Goal: Task Accomplishment & Management: Use online tool/utility

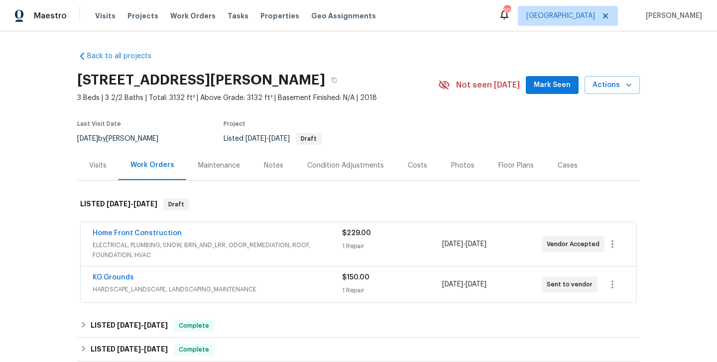
click at [159, 237] on span "Home Front Construction" at bounding box center [137, 233] width 89 height 10
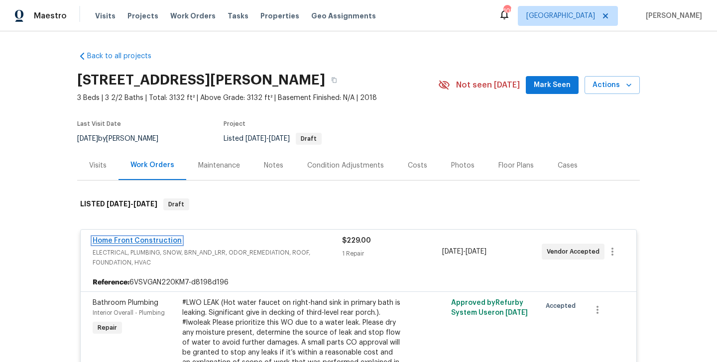
click at [159, 241] on link "Home Front Construction" at bounding box center [137, 240] width 89 height 7
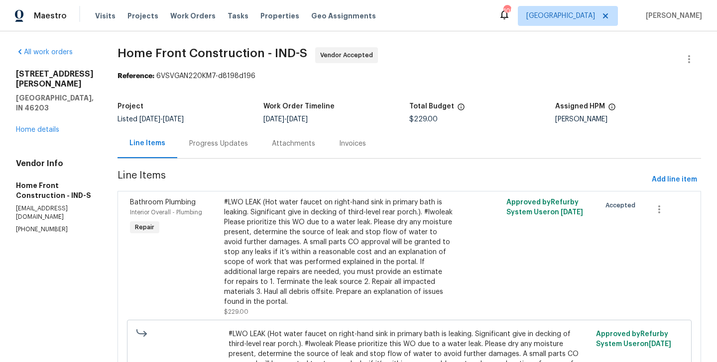
click at [252, 133] on div "Progress Updates" at bounding box center [218, 143] width 83 height 29
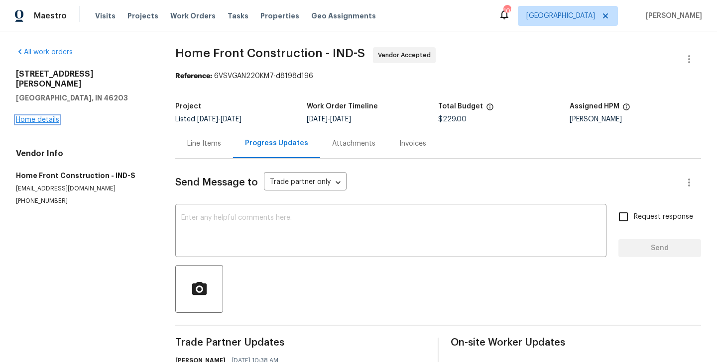
click at [43, 116] on link "Home details" at bounding box center [37, 119] width 43 height 7
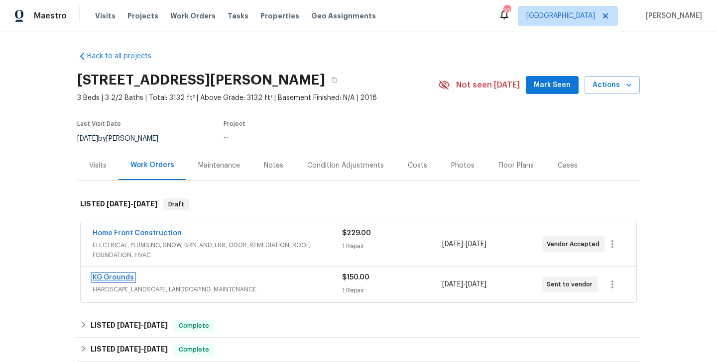
click at [119, 278] on link "KG Grounds" at bounding box center [113, 277] width 41 height 7
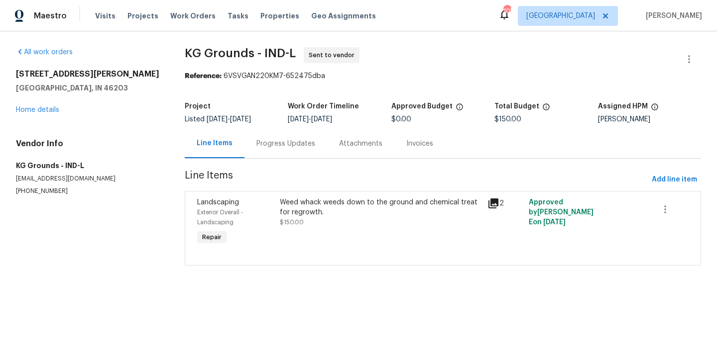
click at [286, 131] on div "Progress Updates" at bounding box center [285, 143] width 83 height 29
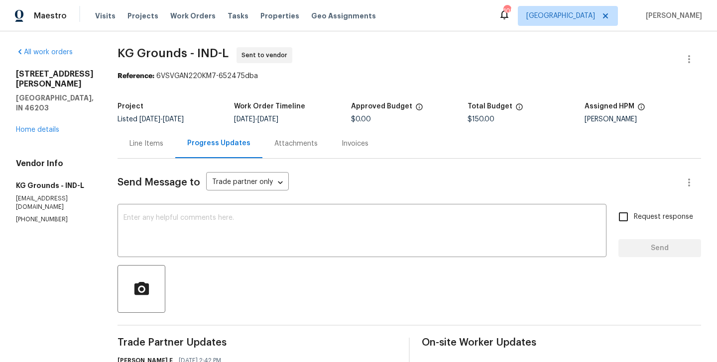
click at [158, 150] on div "Line Items" at bounding box center [146, 143] width 58 height 29
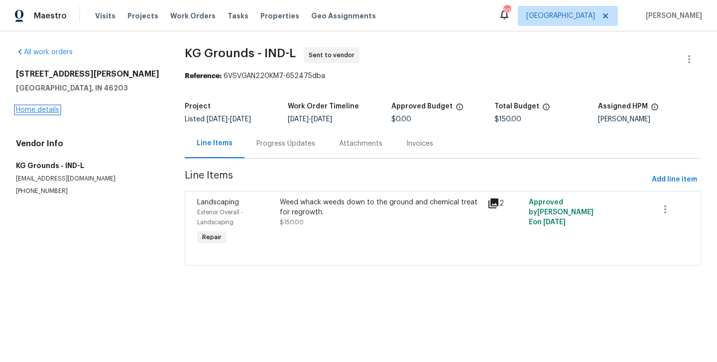
click at [34, 111] on link "Home details" at bounding box center [37, 109] width 43 height 7
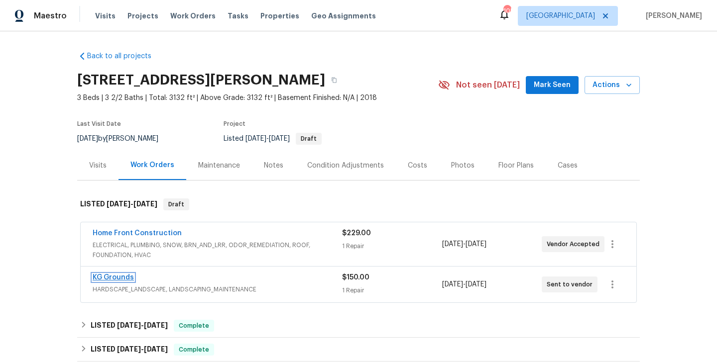
click at [125, 279] on link "KG Grounds" at bounding box center [113, 277] width 41 height 7
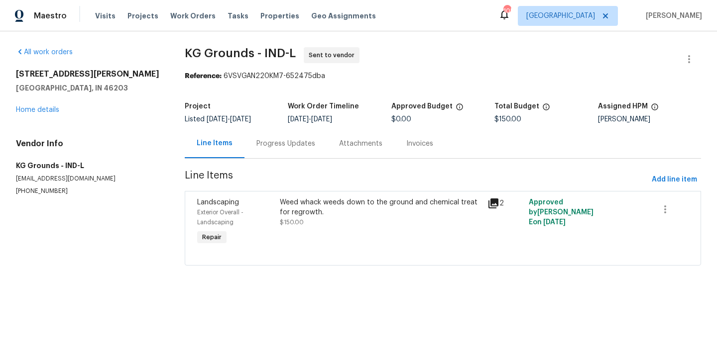
click at [274, 150] on div "Progress Updates" at bounding box center [285, 143] width 83 height 29
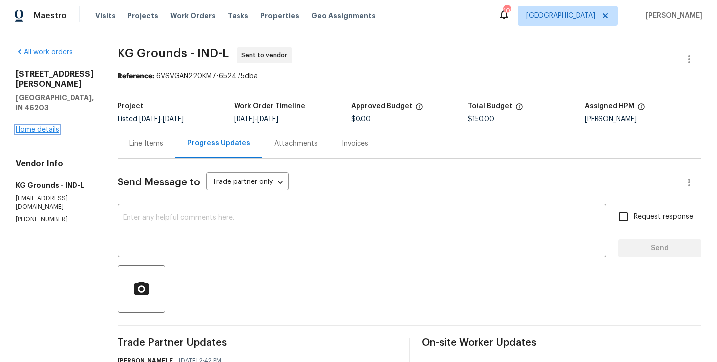
click at [25, 126] on link "Home details" at bounding box center [37, 129] width 43 height 7
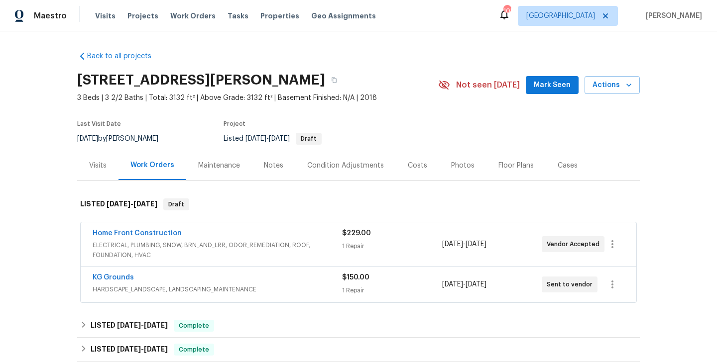
click at [173, 238] on span "Home Front Construction" at bounding box center [137, 233] width 89 height 10
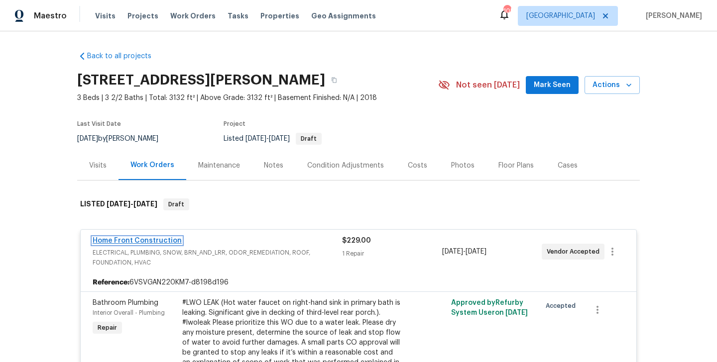
click at [149, 242] on link "Home Front Construction" at bounding box center [137, 240] width 89 height 7
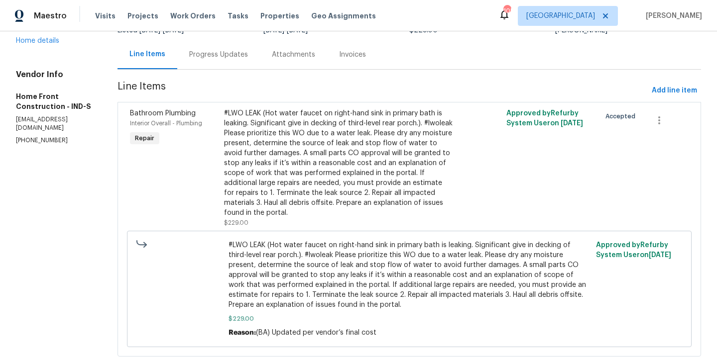
scroll to position [84, 0]
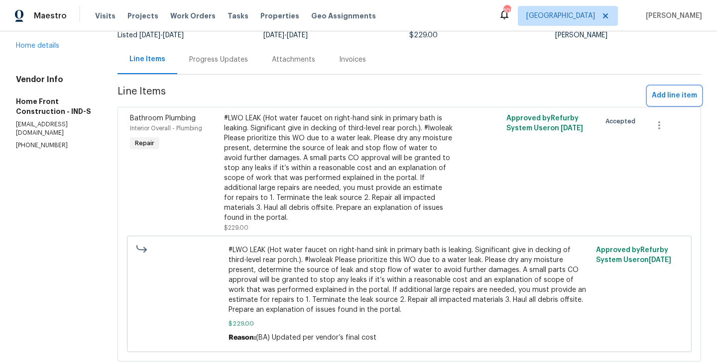
click at [674, 99] on span "Add line item" at bounding box center [673, 96] width 45 height 12
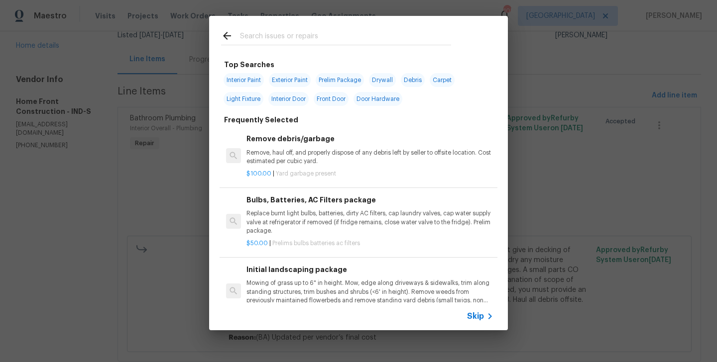
click at [252, 41] on input "text" at bounding box center [345, 37] width 211 height 15
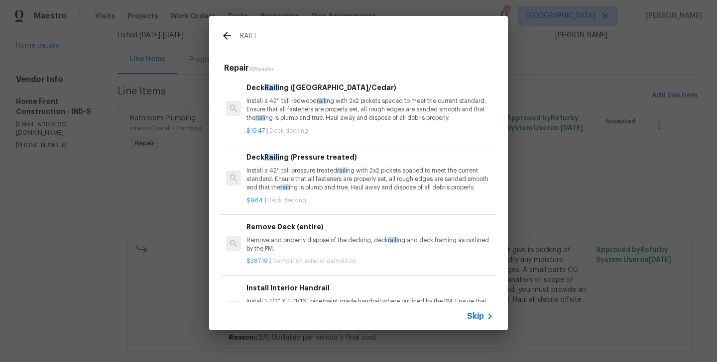
type input "RAILI"
click at [321, 99] on span "raili" at bounding box center [321, 101] width 10 height 6
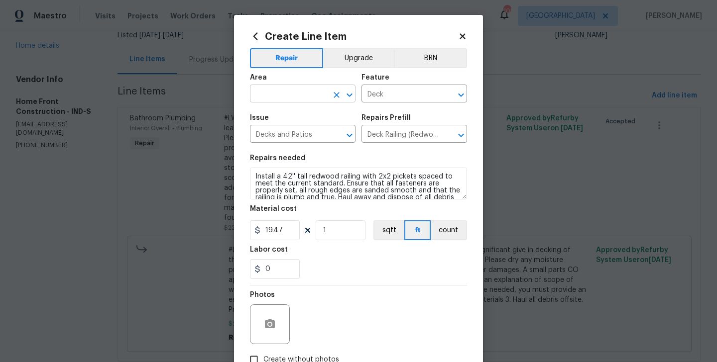
click at [286, 96] on input "text" at bounding box center [289, 94] width 78 height 15
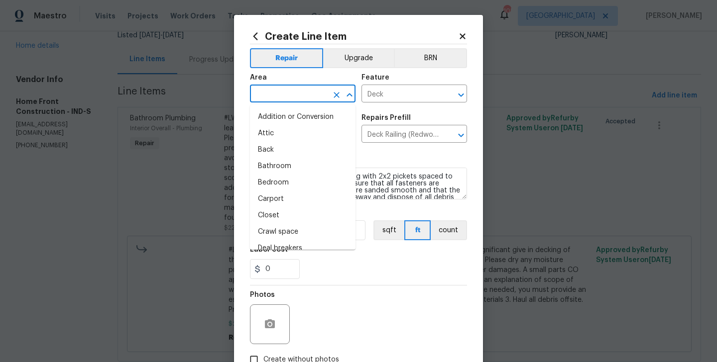
click at [286, 96] on input "text" at bounding box center [289, 94] width 78 height 15
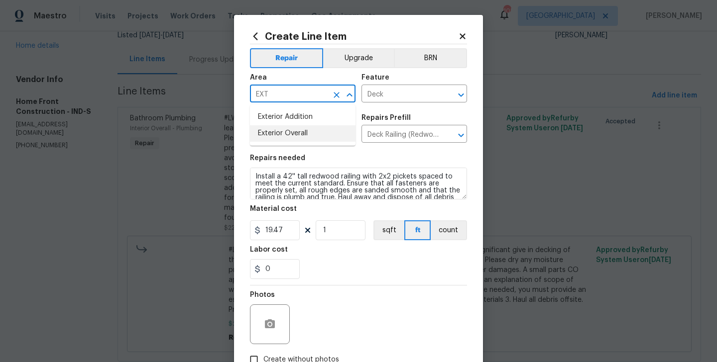
click at [303, 131] on li "Exterior Overall" at bounding box center [302, 133] width 105 height 16
type input "Exterior Overall"
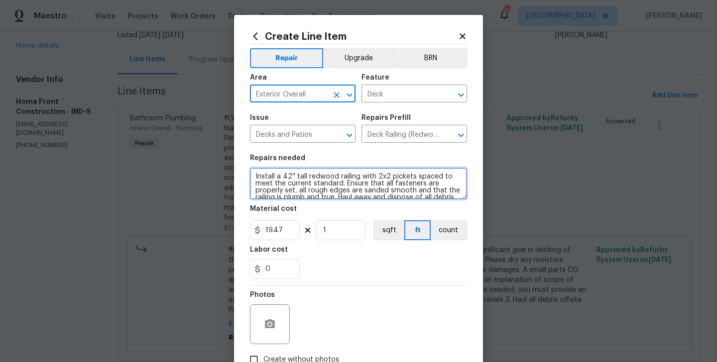
click at [308, 173] on textarea "Install a 42'' tall redwood railing with 2x2 pickets spaced to meet the current…" at bounding box center [358, 184] width 217 height 32
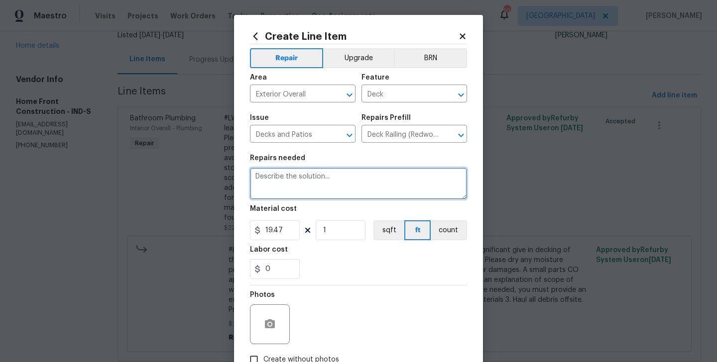
click at [273, 186] on textarea at bounding box center [358, 184] width 217 height 32
paste textarea "Railing on deck off of third floor back bedroom is missing hardware and is dang…"
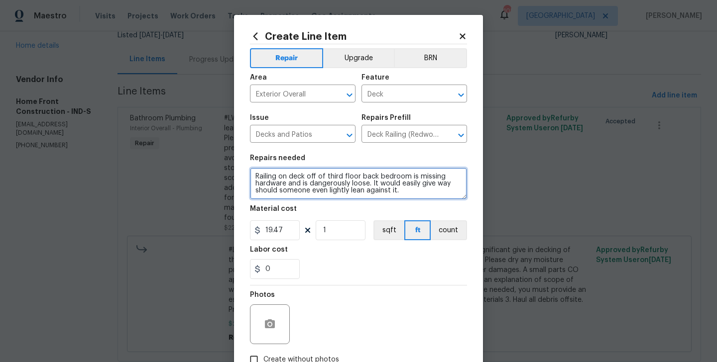
type textarea "Railing on deck off of third floor back bedroom is missing hardware and is dang…"
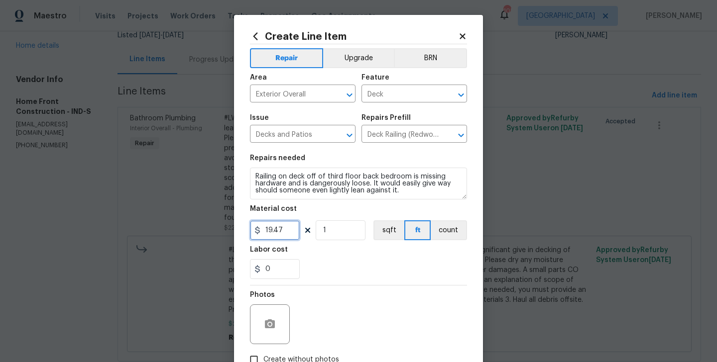
click at [274, 233] on input "19.47" at bounding box center [275, 230] width 50 height 20
type input "100"
click at [259, 330] on button "button" at bounding box center [270, 324] width 24 height 24
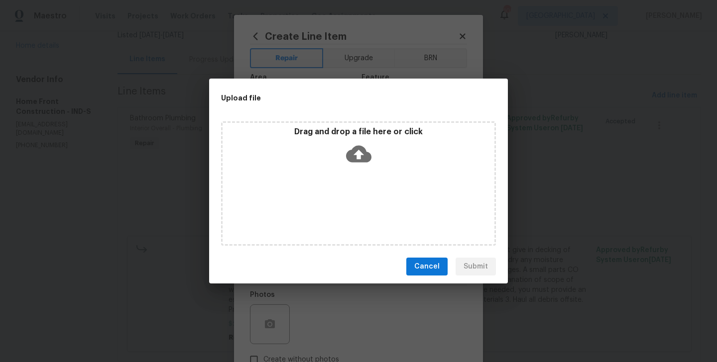
click at [361, 152] on icon at bounding box center [358, 153] width 25 height 25
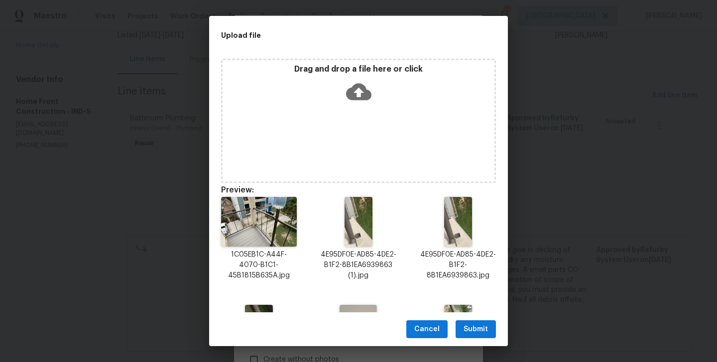
click at [479, 327] on span "Submit" at bounding box center [475, 329] width 24 height 12
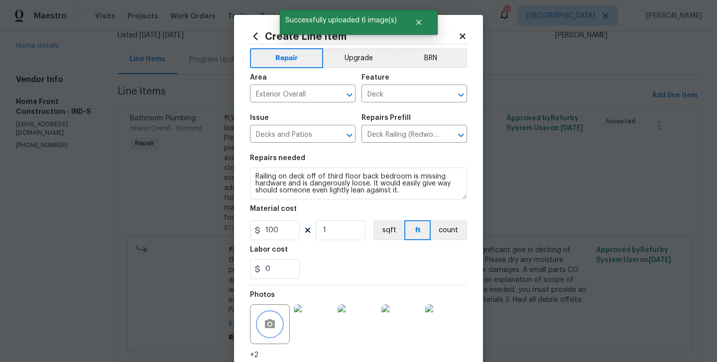
scroll to position [77, 0]
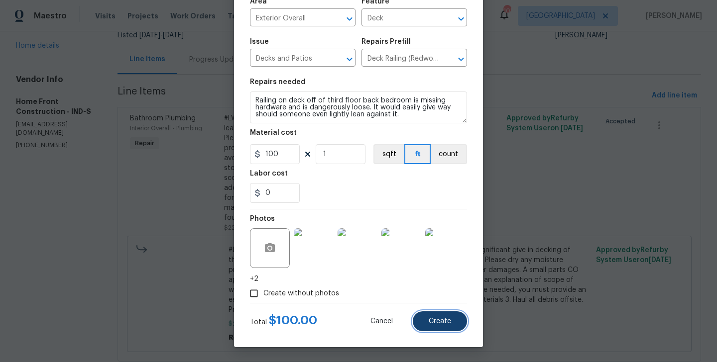
click at [445, 324] on span "Create" at bounding box center [439, 321] width 22 height 7
type input "0"
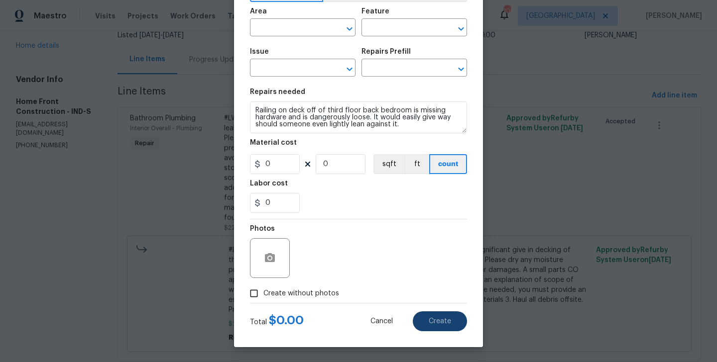
scroll to position [0, 0]
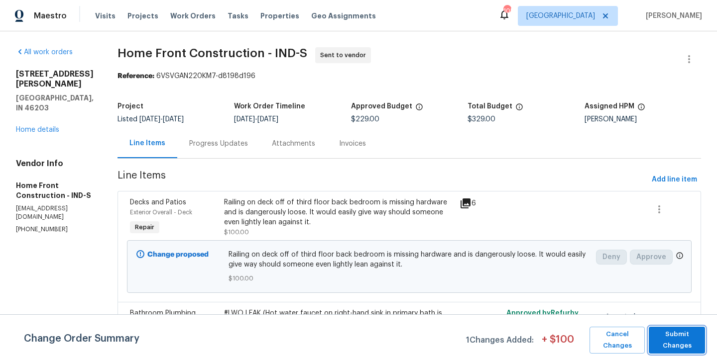
click at [686, 341] on span "Submit Changes" at bounding box center [676, 340] width 46 height 23
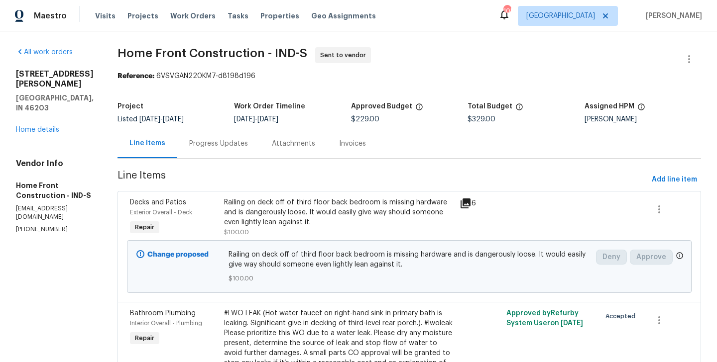
click at [245, 129] on div "Progress Updates" at bounding box center [218, 143] width 83 height 29
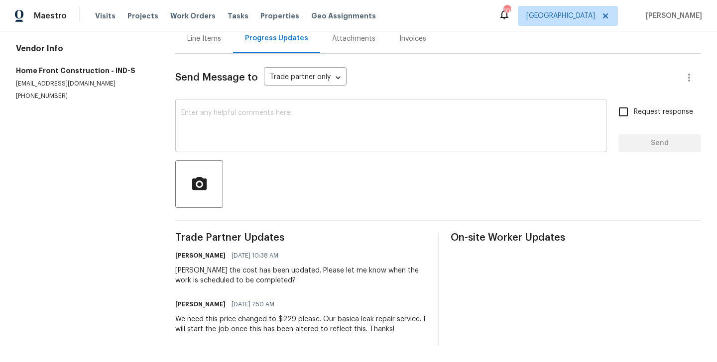
scroll to position [82, 0]
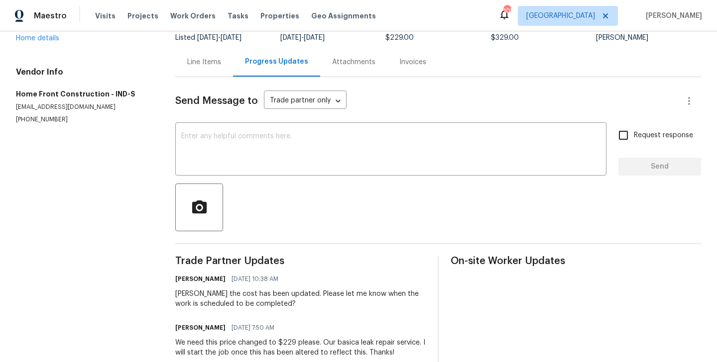
click at [187, 294] on div "[PERSON_NAME] the cost has been updated. Please let me know when the work is sc…" at bounding box center [300, 299] width 250 height 20
copy div "[PERSON_NAME]"
click at [221, 196] on button "button" at bounding box center [199, 208] width 48 height 48
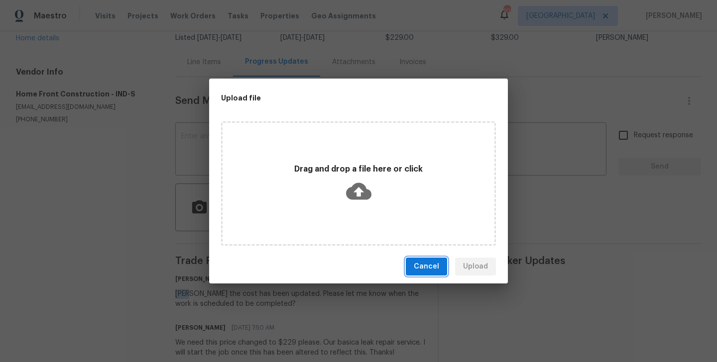
click at [429, 269] on span "Cancel" at bounding box center [426, 267] width 25 height 12
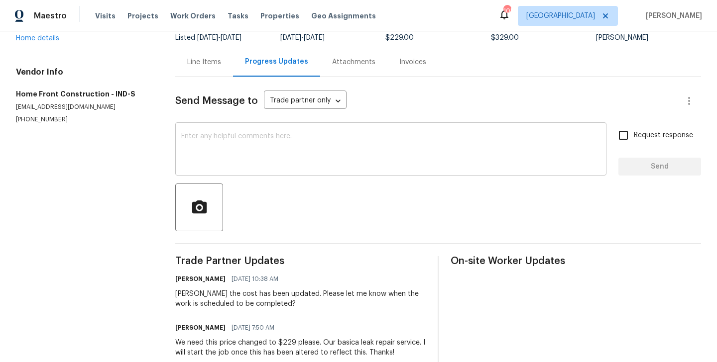
click at [294, 148] on textarea at bounding box center [390, 150] width 419 height 35
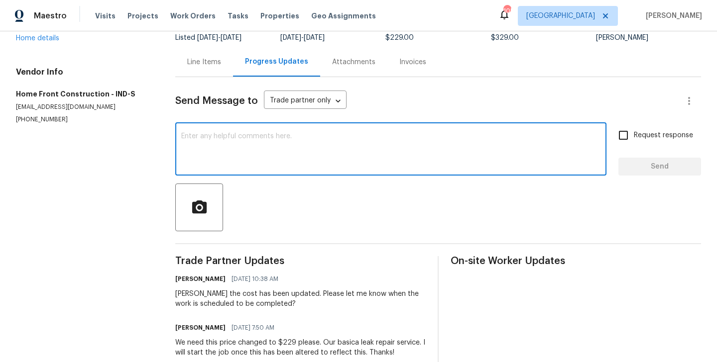
paste textarea "[PERSON_NAME]"
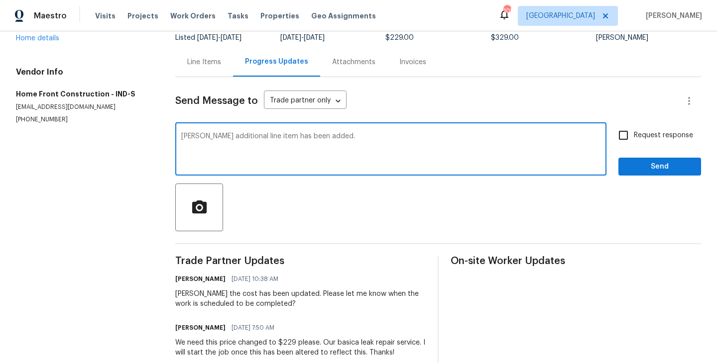
paste textarea "THIS RAILING IS DANGEROUS AND WILL GIVE WAY IF ANYONE LEANS AGAINST IT. THIS IS…"
type textarea "[PERSON_NAME] additional line item has been added. THIS RAILING IS DANGEROUS AN…"
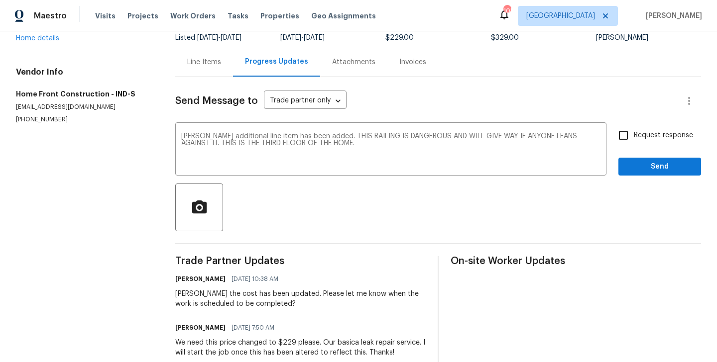
click at [613, 143] on div "[PERSON_NAME] additional line item has been added. THIS RAILING IS DANGEROUS AN…" at bounding box center [437, 150] width 525 height 51
click at [628, 142] on input "Request response" at bounding box center [623, 135] width 21 height 21
checkbox input "true"
click at [628, 167] on span "Send" at bounding box center [659, 167] width 67 height 12
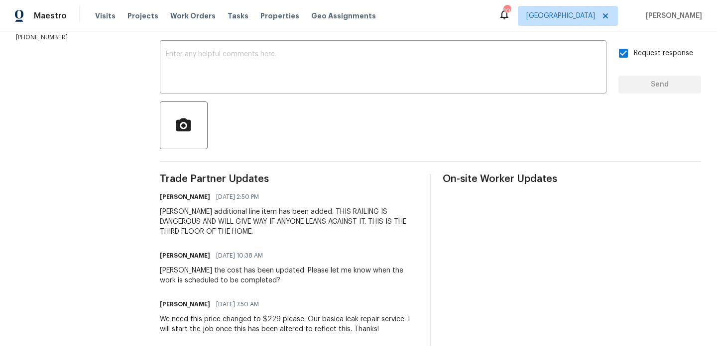
scroll to position [0, 0]
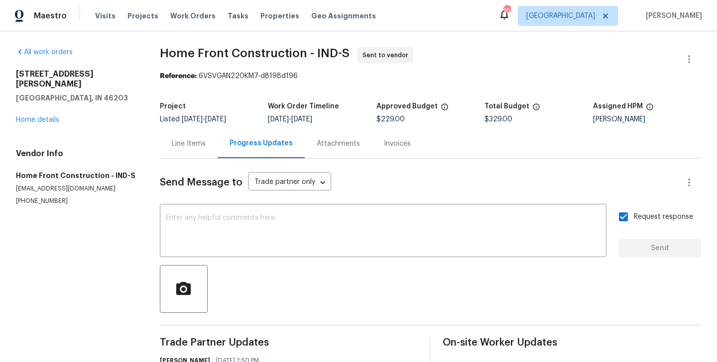
click at [188, 145] on div "Line Items" at bounding box center [189, 144] width 34 height 10
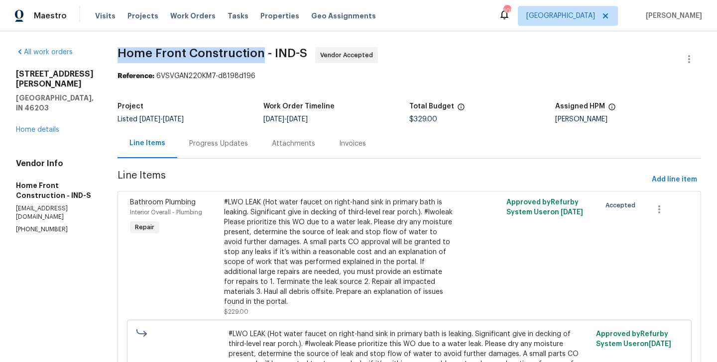
drag, startPoint x: 159, startPoint y: 52, endPoint x: 301, endPoint y: 56, distance: 141.9
click at [301, 56] on span "Home Front Construction - IND-S" at bounding box center [212, 53] width 190 height 12
copy span "Home Front Construction"
click at [36, 126] on link "Home details" at bounding box center [37, 129] width 43 height 7
